Goal: Check status: Check status

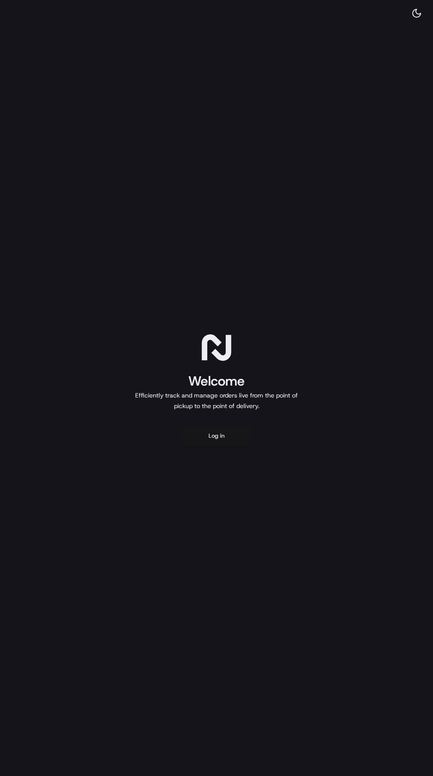
click at [201, 441] on button "Log in" at bounding box center [216, 435] width 71 height 21
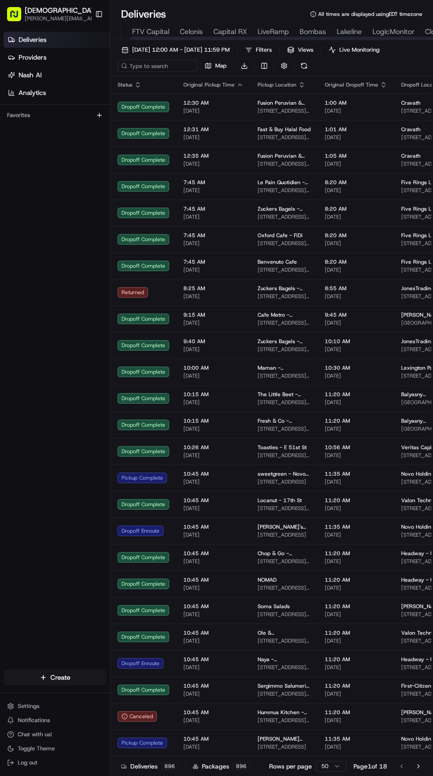
scroll to position [0, 89]
